Goal: Task Accomplishment & Management: Use online tool/utility

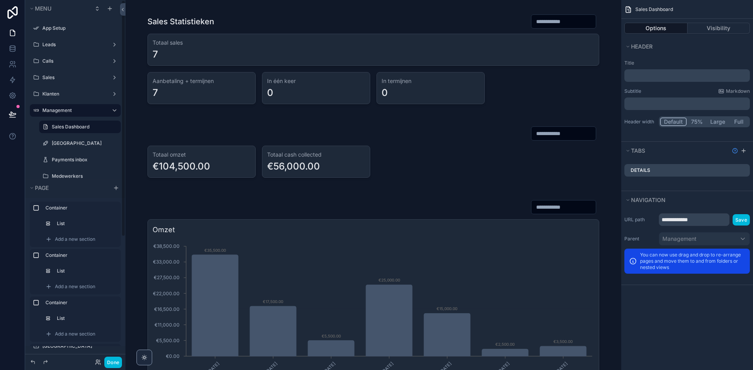
click at [76, 128] on label "Sales Dashboard" at bounding box center [84, 127] width 64 height 6
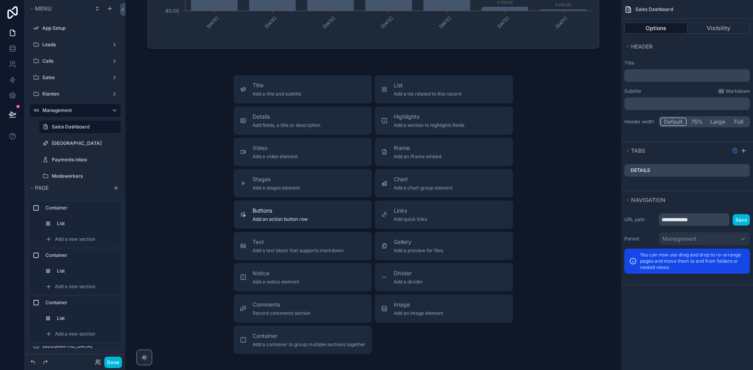
scroll to position [543, 0]
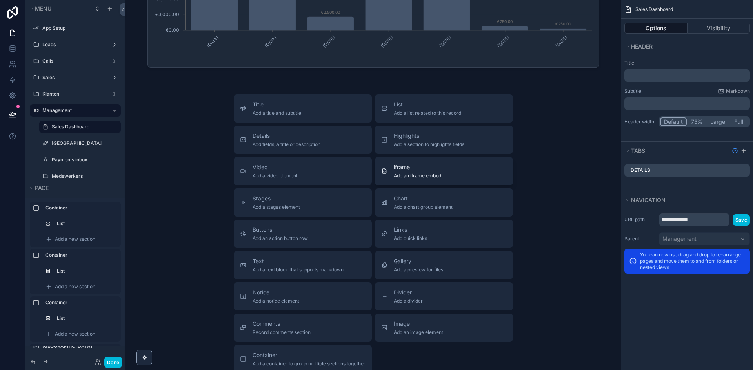
click at [408, 178] on span "Add an iframe embed" at bounding box center [416, 176] width 47 height 6
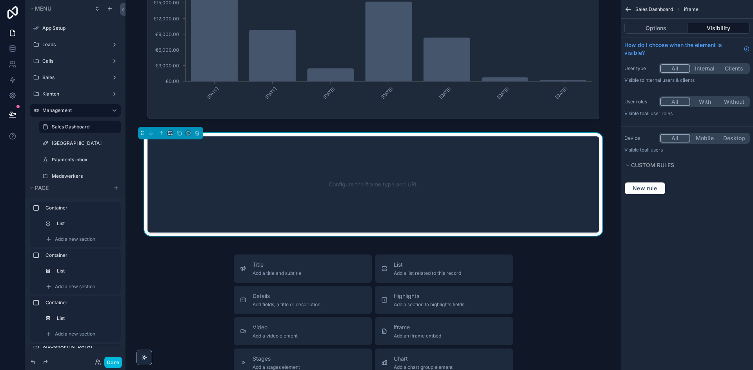
scroll to position [491, 0]
click at [346, 181] on div "Configure the iframe type and URL" at bounding box center [373, 185] width 426 height 71
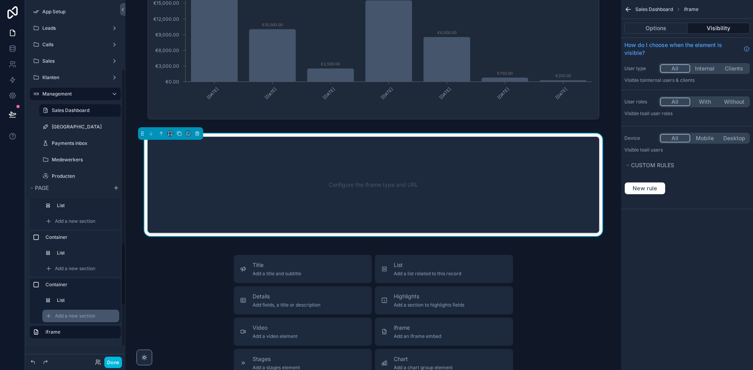
scroll to position [157, 0]
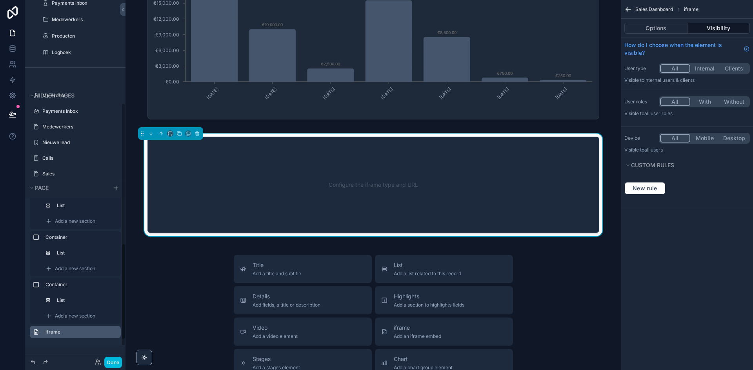
click at [71, 333] on label "iframe" at bounding box center [79, 332] width 69 height 6
click at [667, 30] on button "Options" at bounding box center [655, 28] width 63 height 11
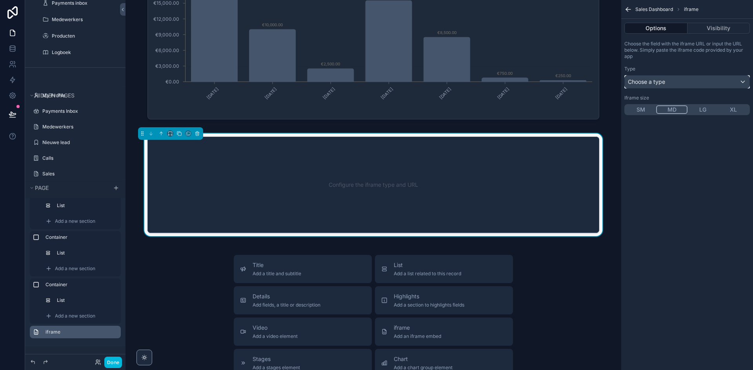
click at [670, 83] on div "Choose a type" at bounding box center [686, 82] width 125 height 13
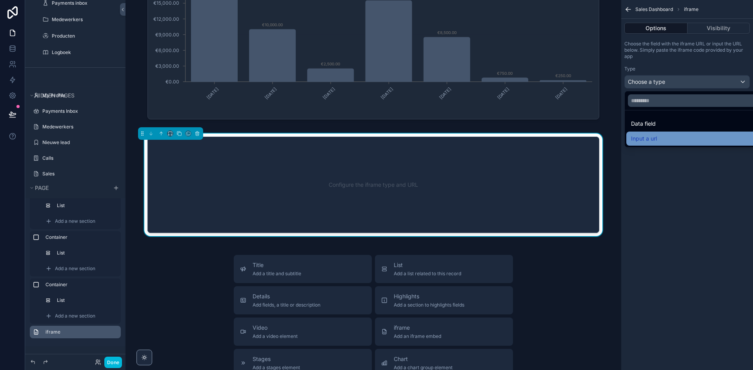
click at [658, 136] on div "Input a url" at bounding box center [696, 138] width 130 height 9
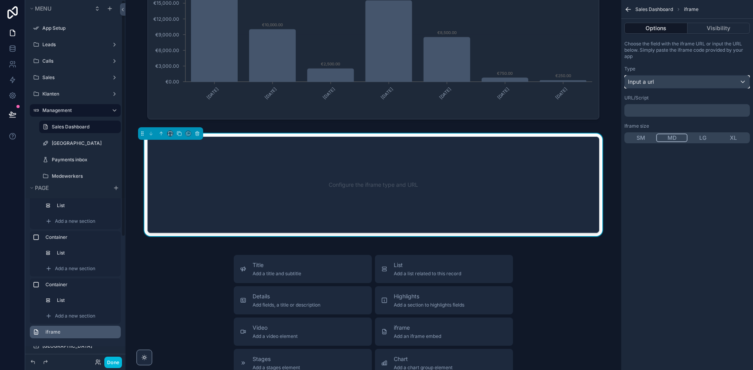
click at [662, 82] on div "Input a url" at bounding box center [686, 82] width 125 height 13
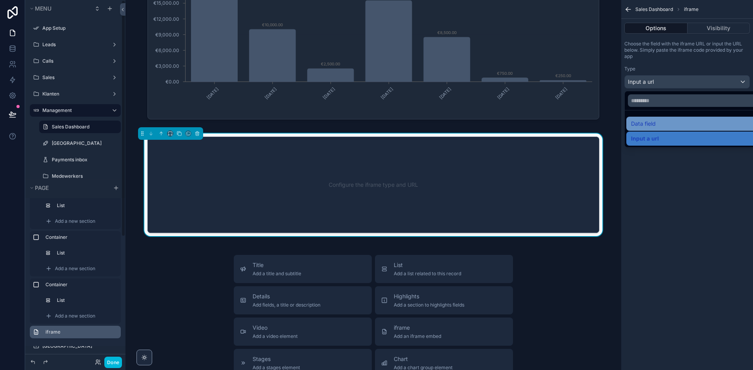
click at [655, 121] on div "Data field" at bounding box center [696, 123] width 130 height 9
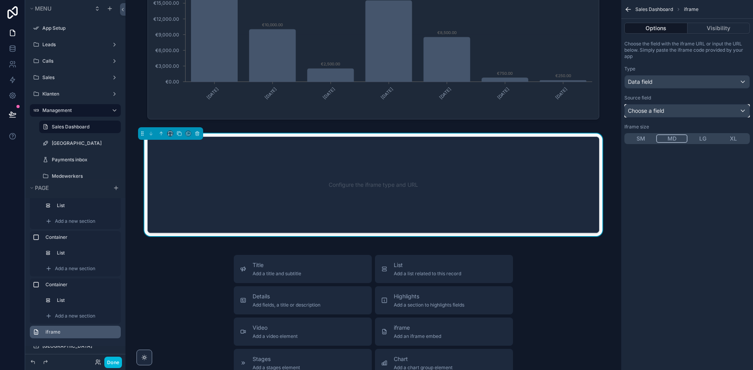
click at [661, 113] on span "Choose a field" at bounding box center [645, 110] width 36 height 7
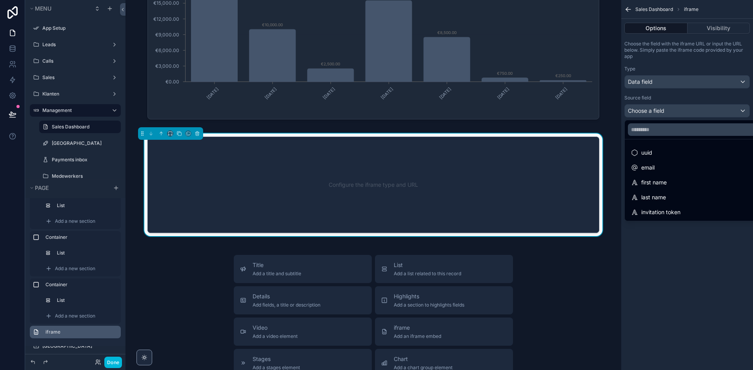
click at [661, 113] on div "scrollable content" at bounding box center [376, 185] width 753 height 370
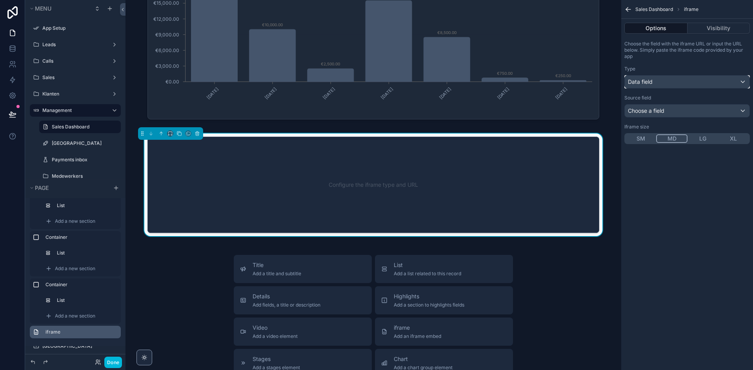
click at [659, 79] on div "Data field" at bounding box center [686, 82] width 125 height 13
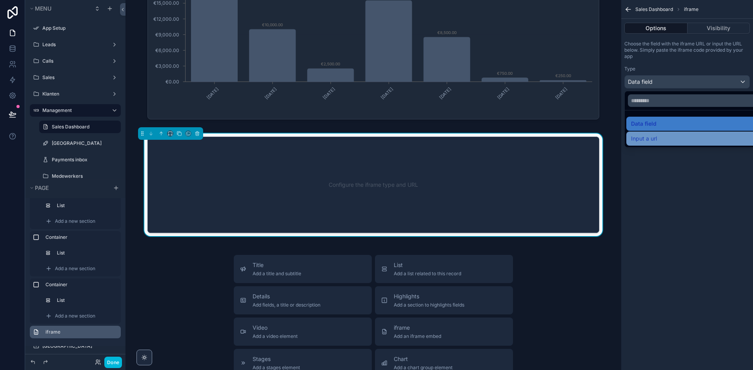
click at [652, 136] on span "Input a url" at bounding box center [644, 138] width 26 height 9
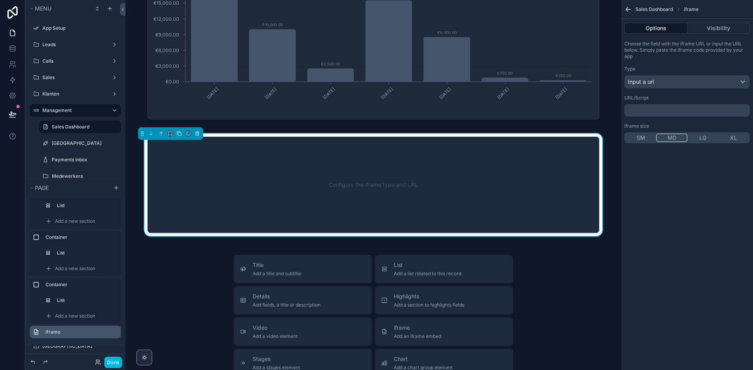
click at [664, 106] on div "﻿" at bounding box center [686, 110] width 125 height 13
click at [661, 113] on p "﻿" at bounding box center [687, 110] width 121 height 6
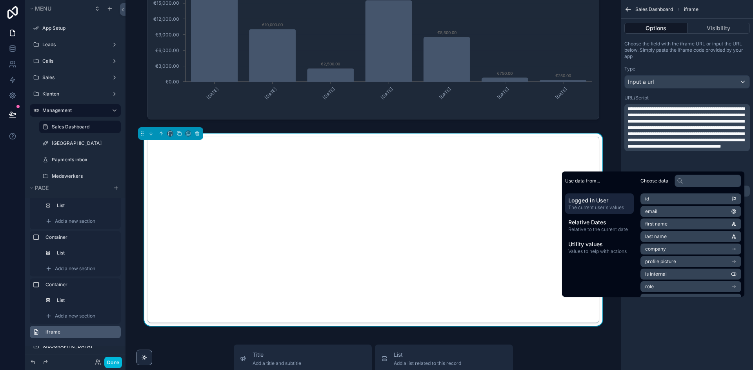
click at [580, 341] on div "Sales Statistieken Totaal sales 7 Aanbetaling + termijnen 7 In één keer 0 In te…" at bounding box center [372, 98] width 495 height 1178
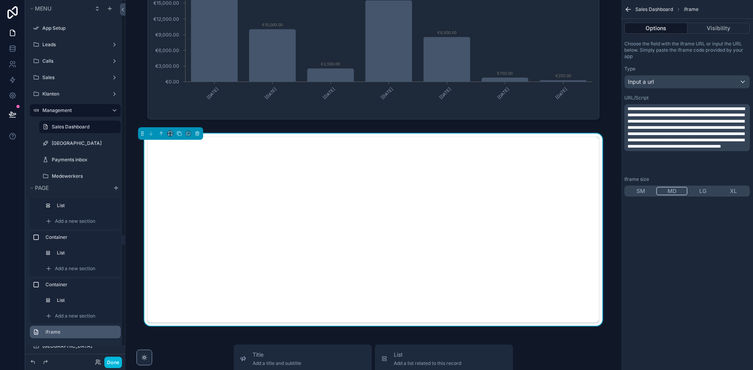
click at [117, 363] on button "Done" at bounding box center [113, 362] width 18 height 11
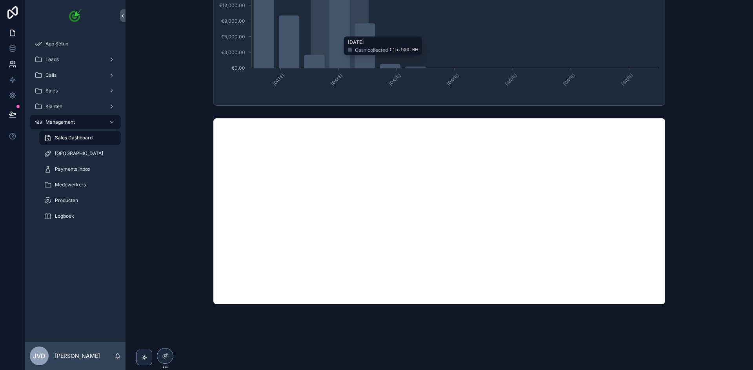
scroll to position [472, 0]
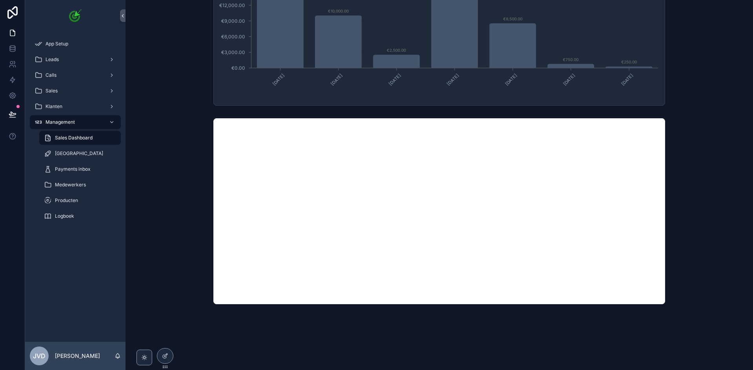
drag, startPoint x: 406, startPoint y: 323, endPoint x: 388, endPoint y: 321, distance: 18.1
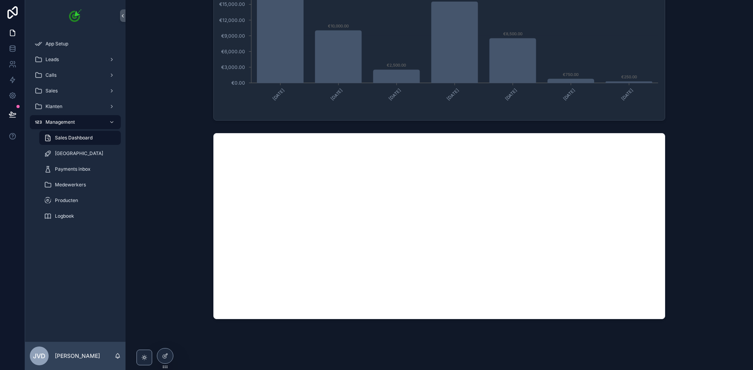
scroll to position [472, 0]
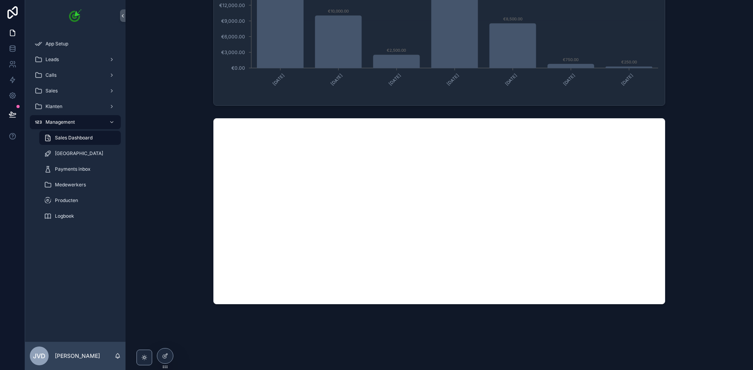
click at [179, 129] on div "scrollable content" at bounding box center [439, 211] width 615 height 192
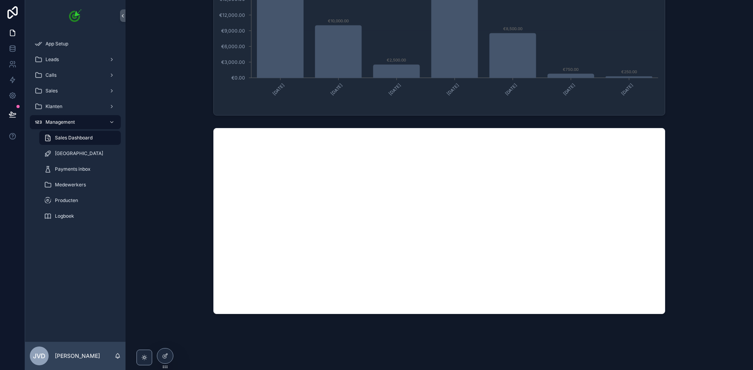
scroll to position [472, 0]
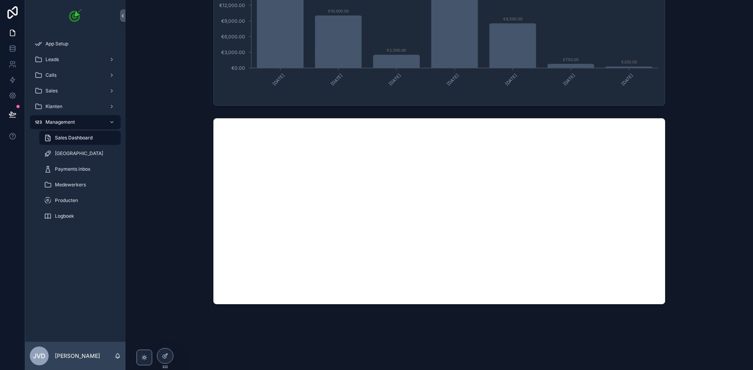
click at [165, 357] on icon at bounding box center [165, 355] width 3 height 3
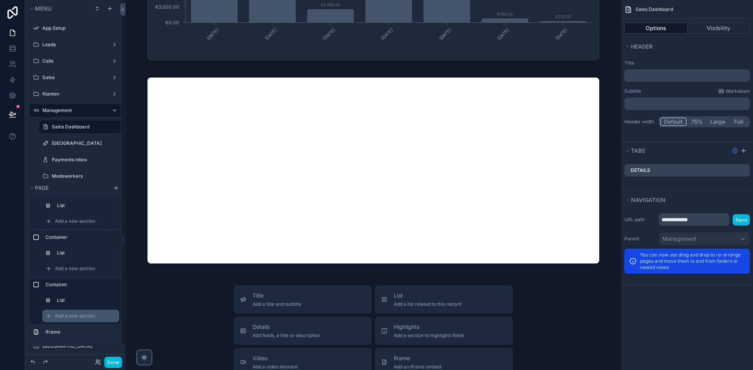
scroll to position [118, 0]
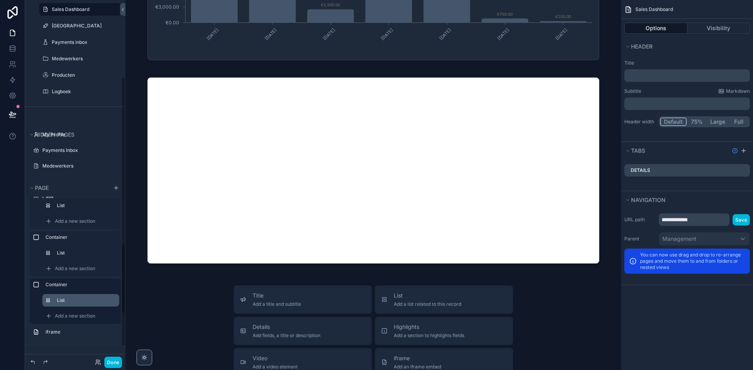
click at [77, 303] on label "List" at bounding box center [85, 300] width 56 height 6
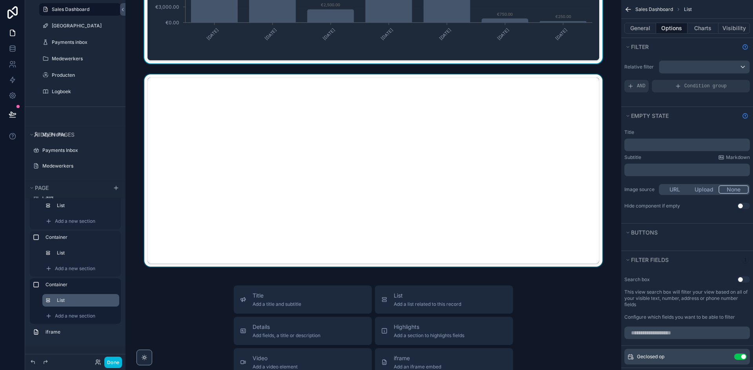
click at [252, 192] on div "scrollable content" at bounding box center [373, 170] width 483 height 192
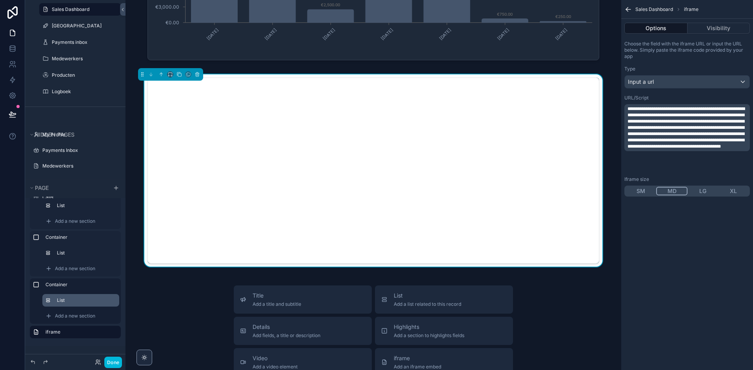
click at [675, 148] on span "**********" at bounding box center [685, 128] width 117 height 42
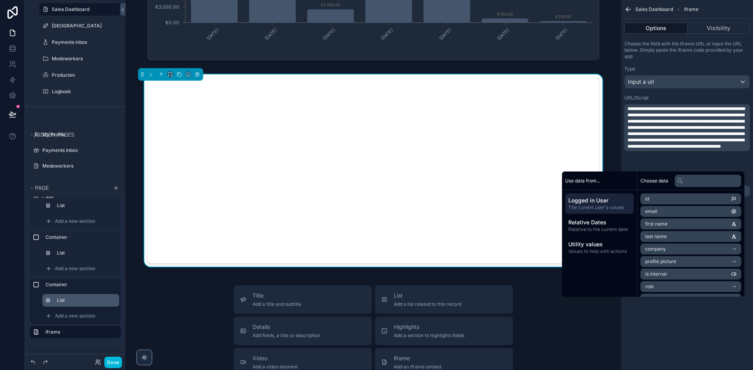
scroll to position [0, 0]
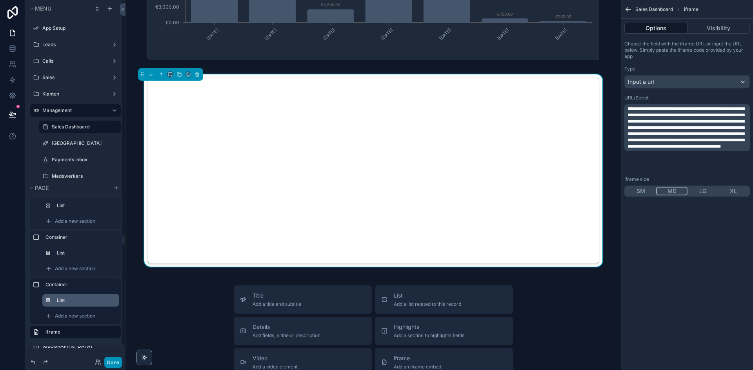
click at [107, 365] on button "Done" at bounding box center [113, 362] width 18 height 11
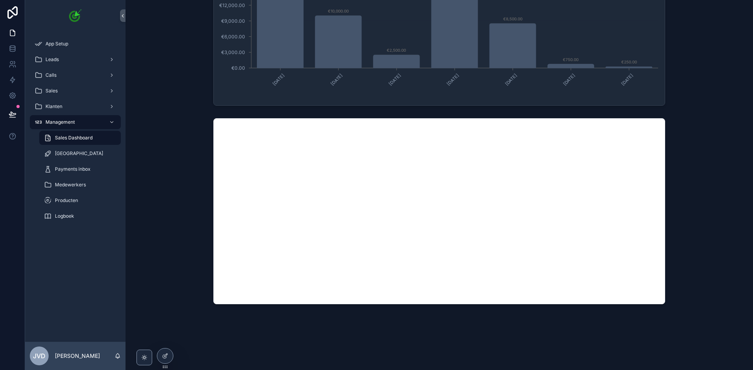
click at [151, 252] on div "scrollable content" at bounding box center [439, 211] width 615 height 192
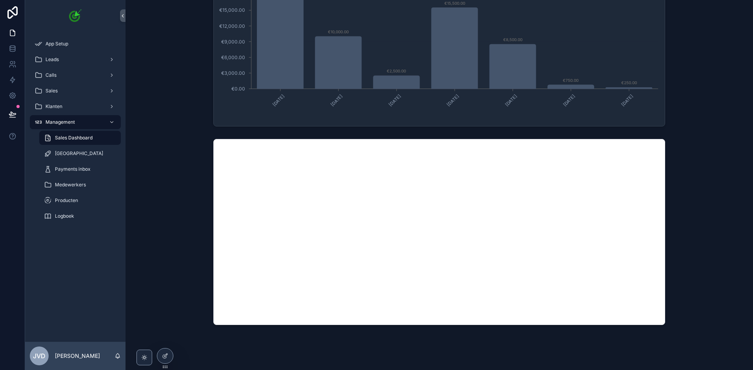
scroll to position [472, 0]
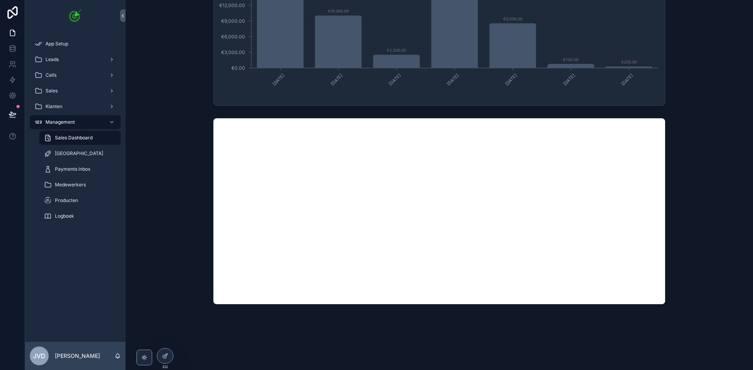
click at [172, 189] on div "scrollable content" at bounding box center [439, 211] width 615 height 192
click at [165, 188] on div "scrollable content" at bounding box center [439, 211] width 615 height 192
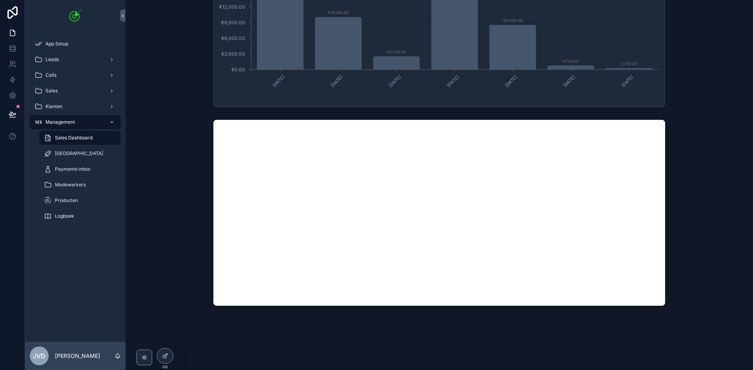
scroll to position [472, 0]
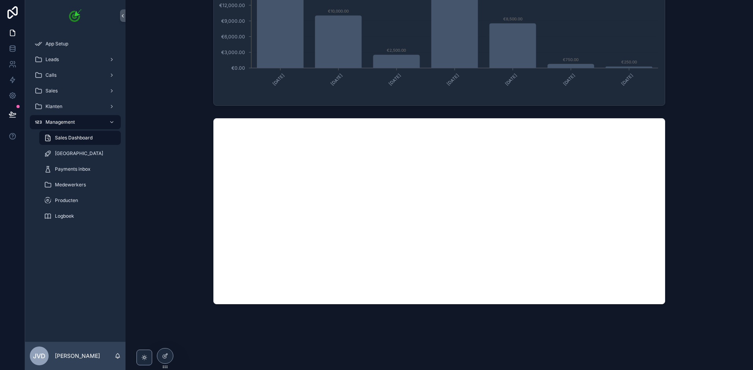
click at [169, 256] on div "scrollable content" at bounding box center [439, 211] width 615 height 192
click at [179, 143] on div "scrollable content" at bounding box center [439, 211] width 615 height 192
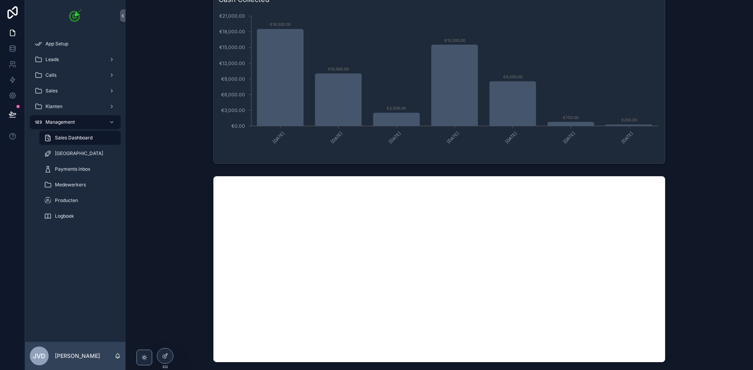
scroll to position [314, 0]
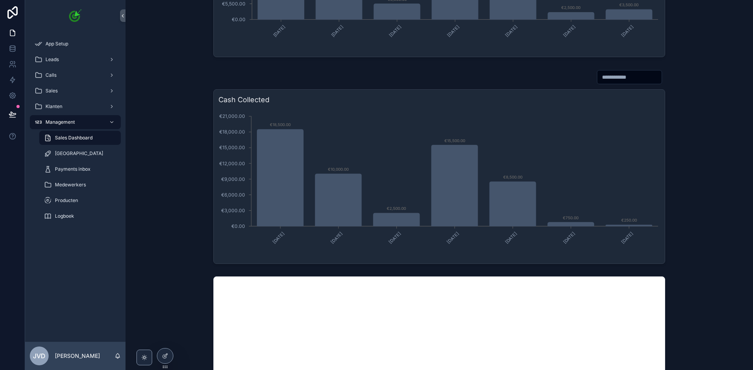
click at [200, 168] on div "Cash Collected April, 2025 May, 2025 June, 2025 July, 2025 August, 2025 Septemb…" at bounding box center [439, 167] width 615 height 201
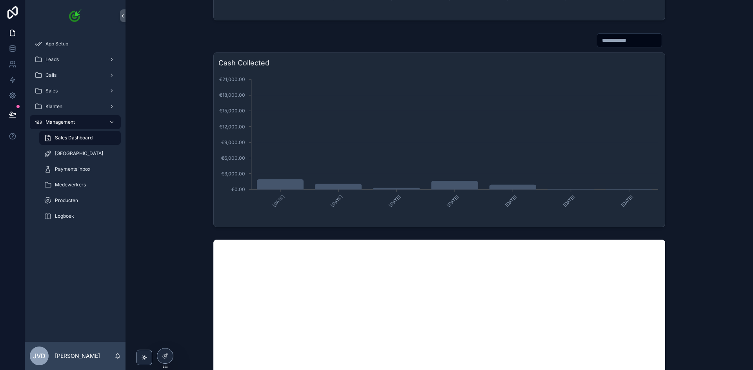
scroll to position [472, 0]
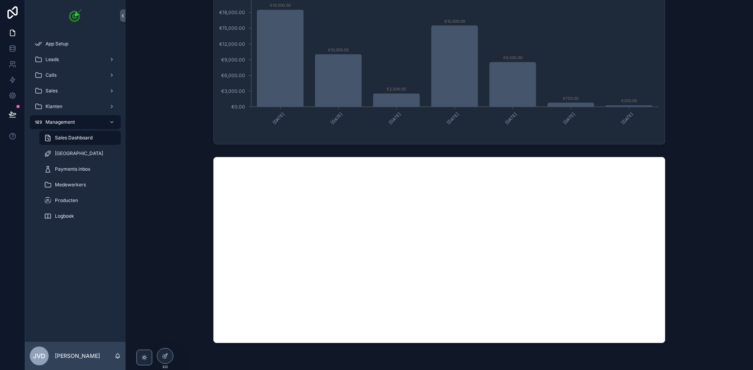
scroll to position [472, 0]
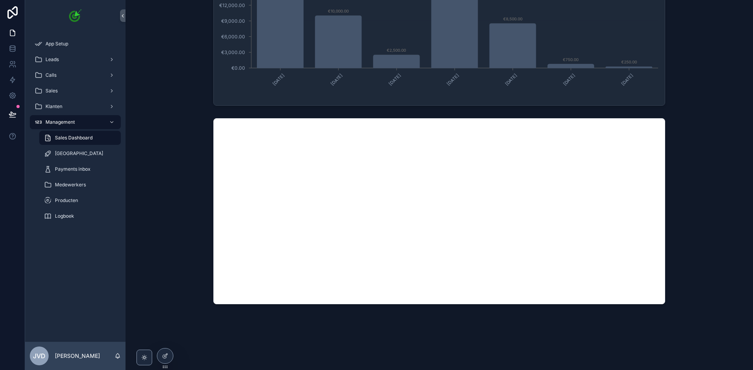
drag, startPoint x: 195, startPoint y: 146, endPoint x: 195, endPoint y: 136, distance: 9.8
click at [195, 145] on div "scrollable content" at bounding box center [439, 211] width 615 height 192
click at [163, 351] on div at bounding box center [165, 356] width 16 height 15
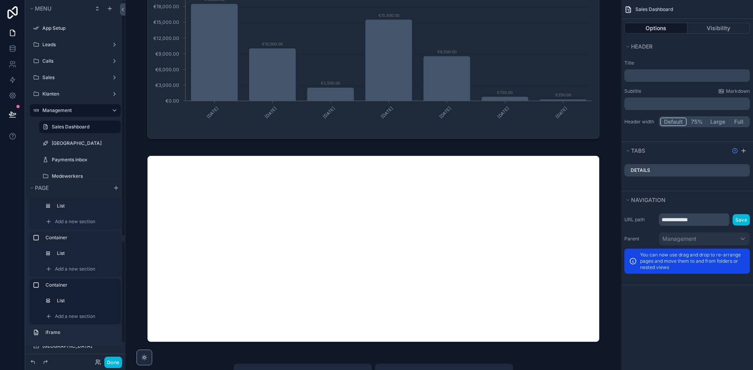
scroll to position [65, 0]
click at [100, 333] on label "iframe" at bounding box center [79, 332] width 69 height 6
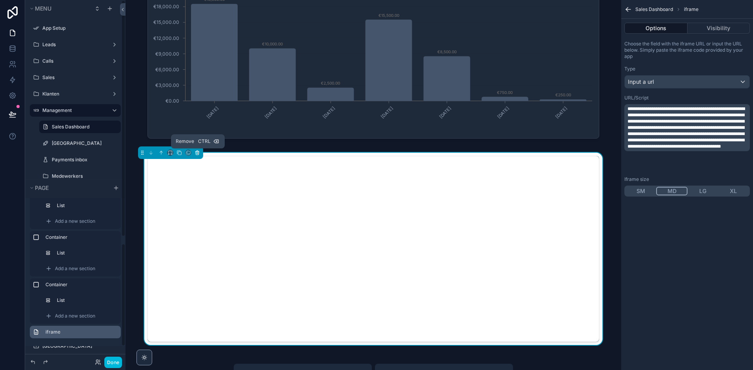
click at [196, 152] on icon "scrollable content" at bounding box center [196, 152] width 5 height 5
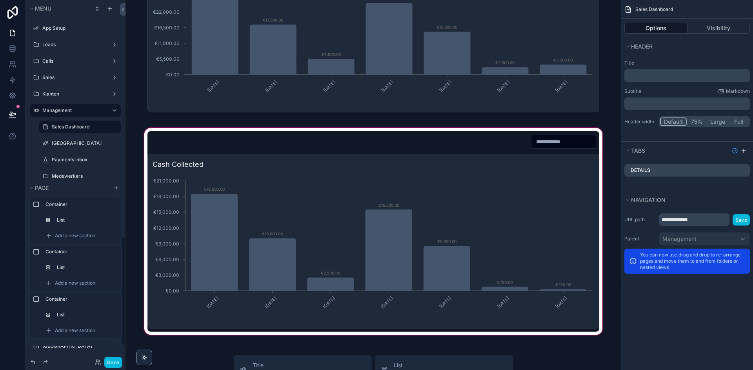
scroll to position [276, 0]
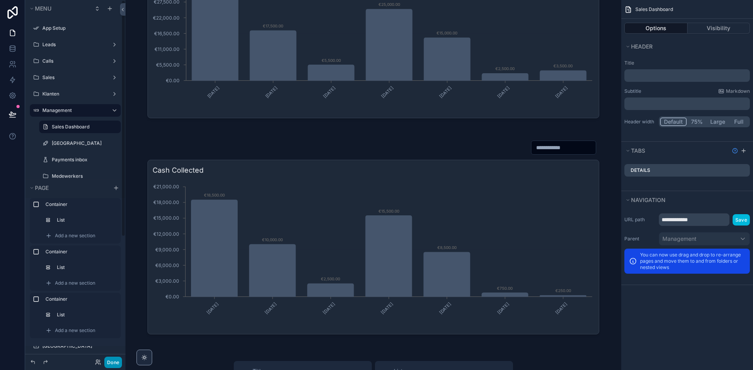
click at [111, 362] on button "Done" at bounding box center [113, 362] width 18 height 11
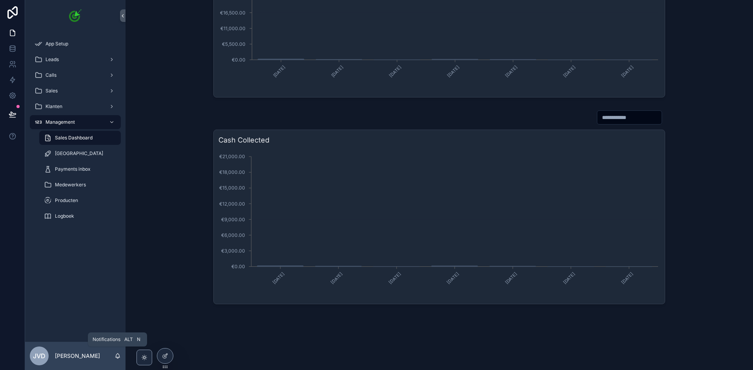
scroll to position [273, 0]
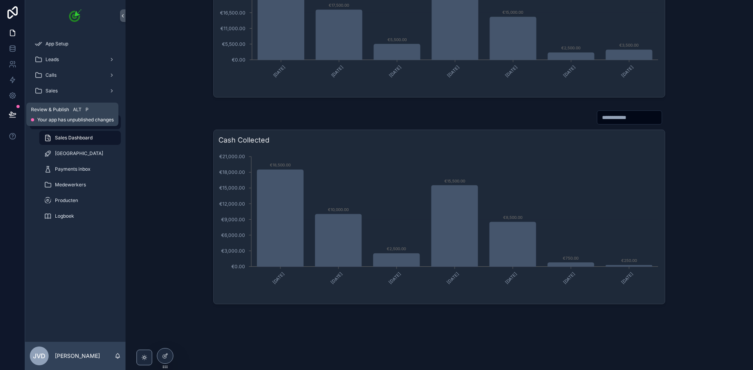
click at [10, 112] on icon at bounding box center [13, 115] width 8 height 8
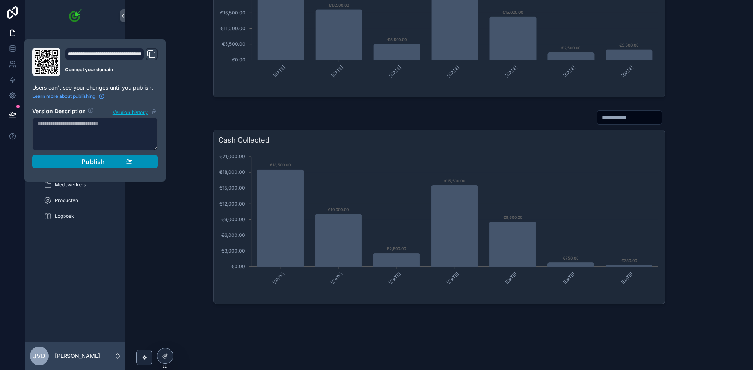
click at [78, 157] on button "Publish" at bounding box center [94, 161] width 125 height 13
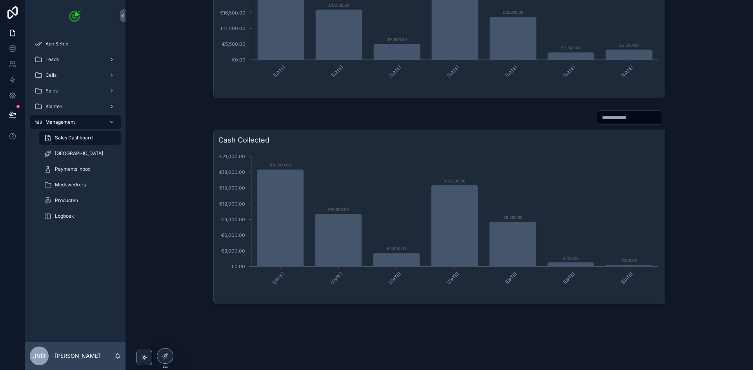
click at [198, 216] on div "Cash Collected [DATE] [DATE] [DATE] [DATE] [DATE] [DATE] [DATE] €0.00 €3,000.00…" at bounding box center [439, 207] width 615 height 201
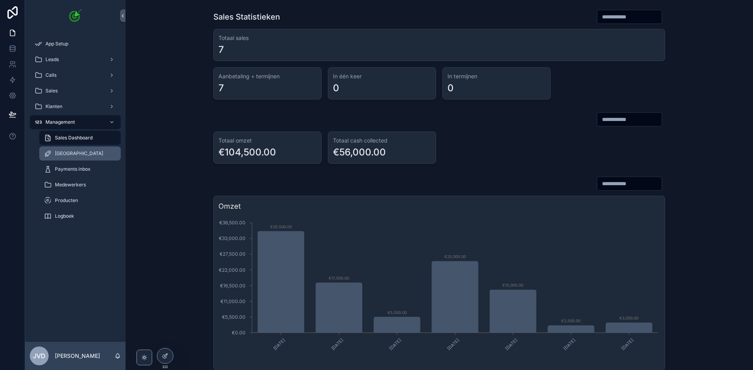
click at [85, 159] on div "[GEOGRAPHIC_DATA]" at bounding box center [80, 153] width 72 height 13
